Goal: Information Seeking & Learning: Find specific fact

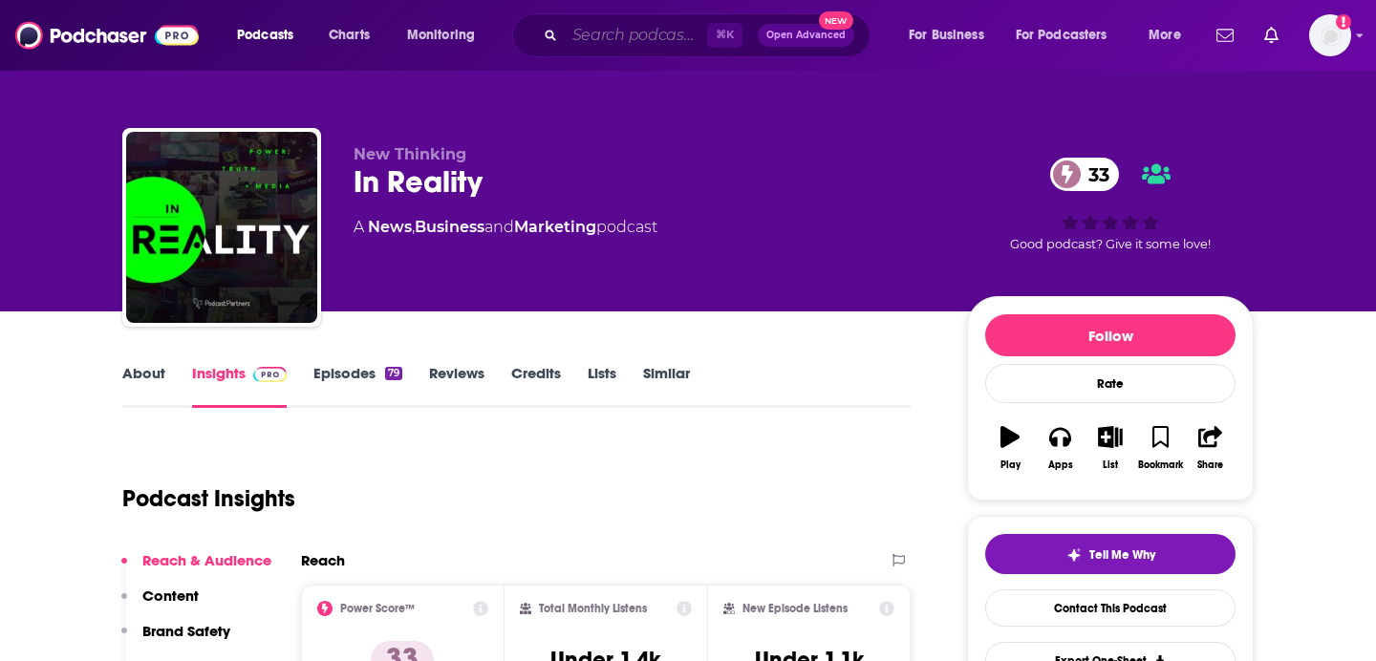
click at [613, 36] on input "Search podcasts, credits, & more..." at bounding box center [636, 35] width 142 height 31
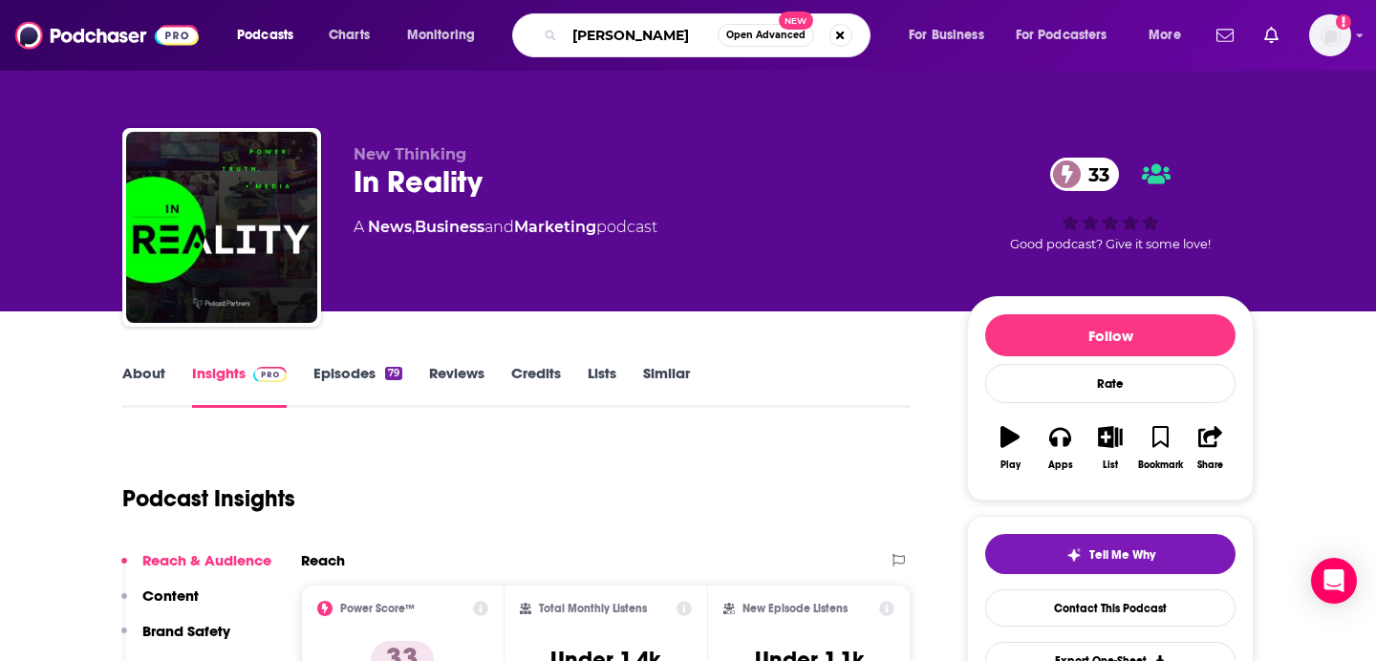
type input "[PERSON_NAME]"
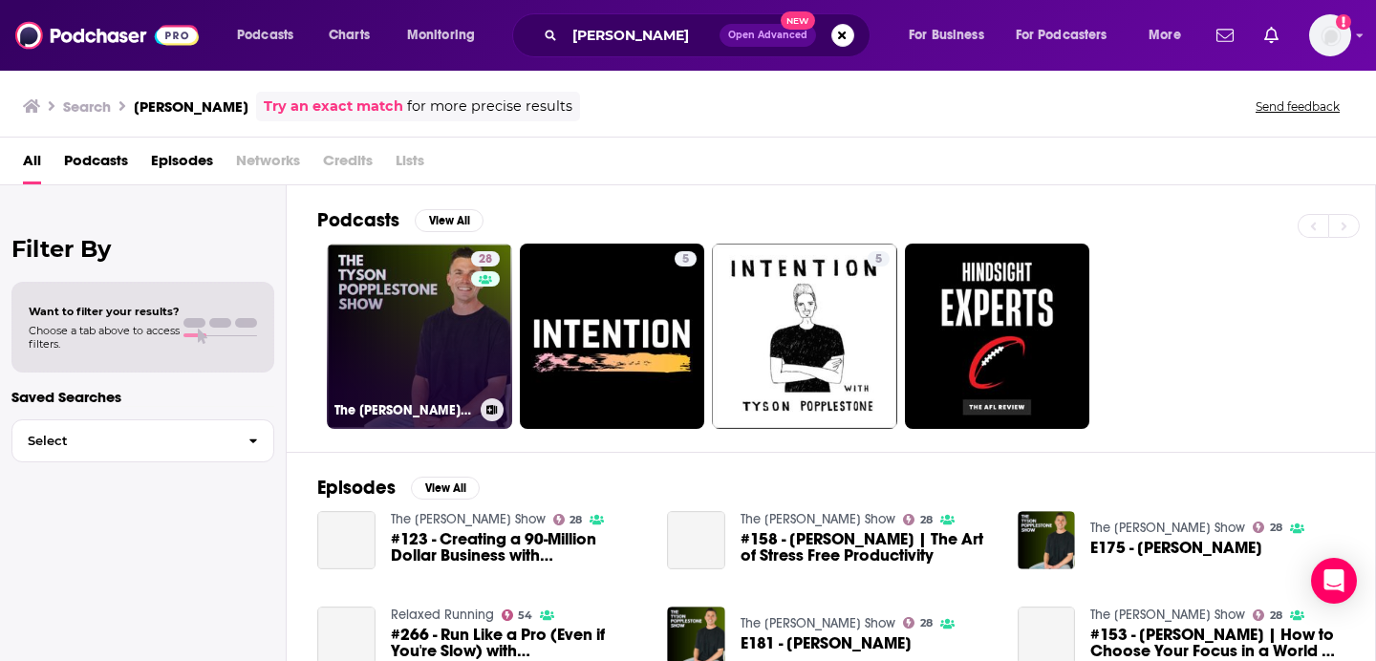
click at [389, 413] on h3 "The [PERSON_NAME] Show" at bounding box center [403, 410] width 139 height 16
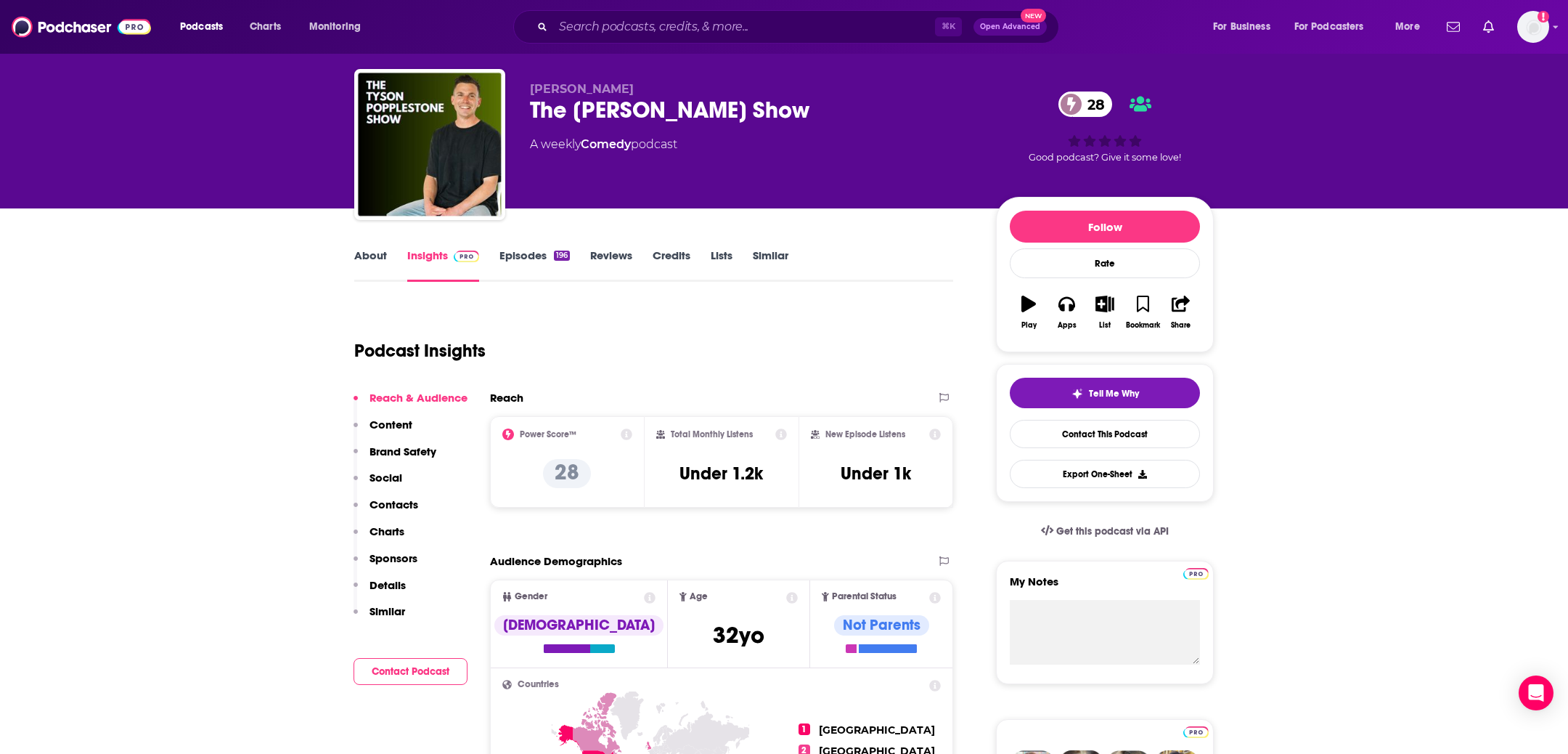
scroll to position [26, 0]
